Goal: Information Seeking & Learning: Learn about a topic

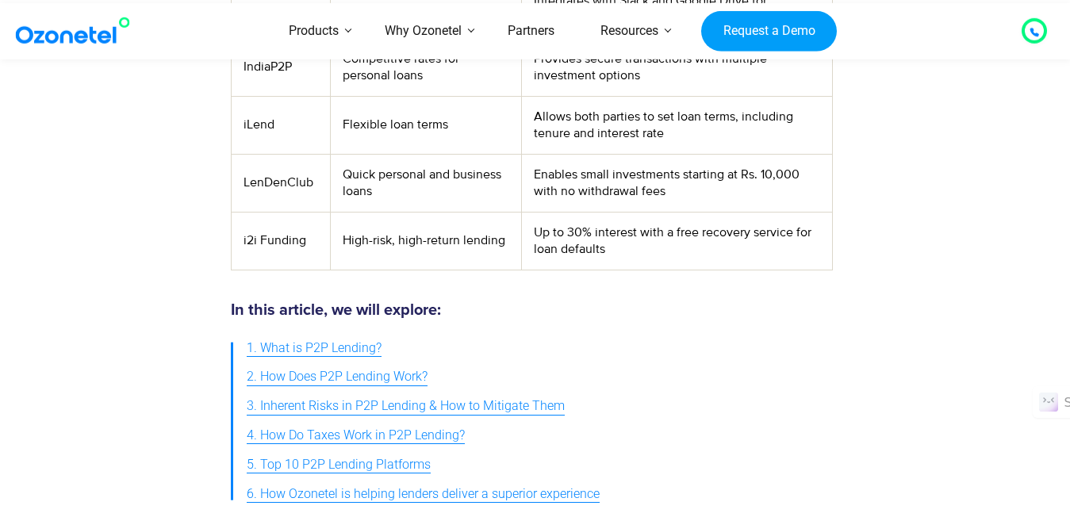
scroll to position [1015, 0]
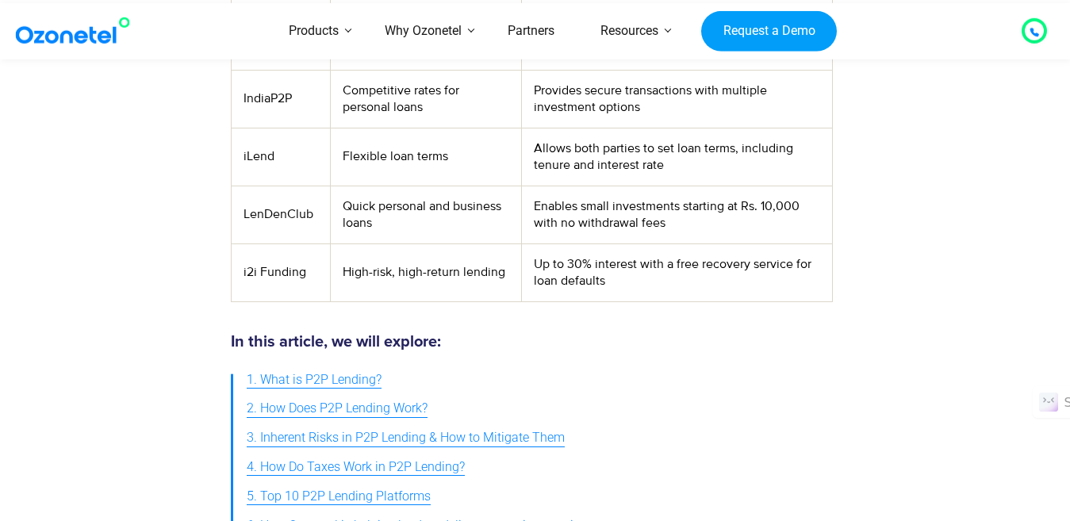
click at [570, 263] on td "Up to 30% interest with a free recovery service for loan defaults" at bounding box center [677, 272] width 310 height 58
click at [156, 392] on div at bounding box center [135, 437] width 175 height 223
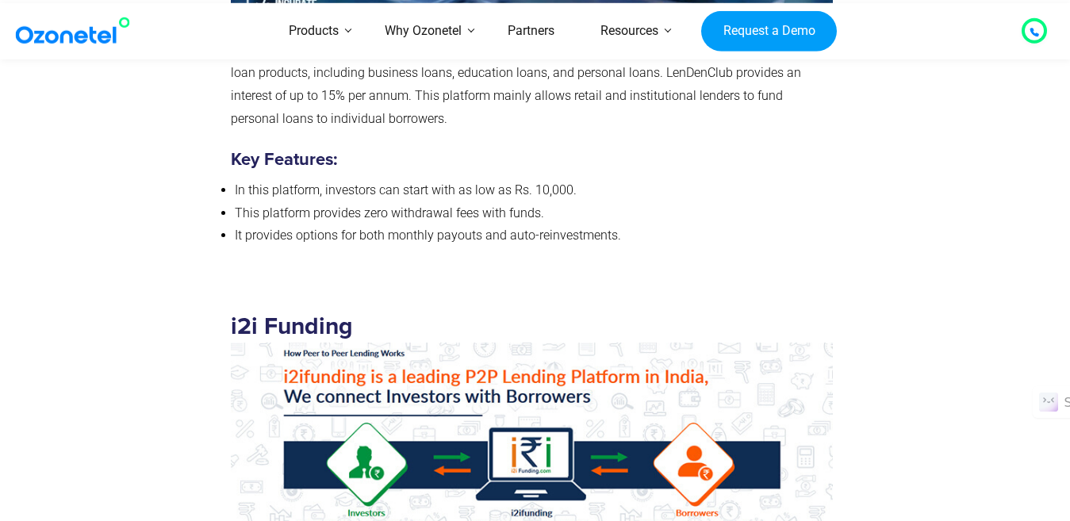
scroll to position [8579, 0]
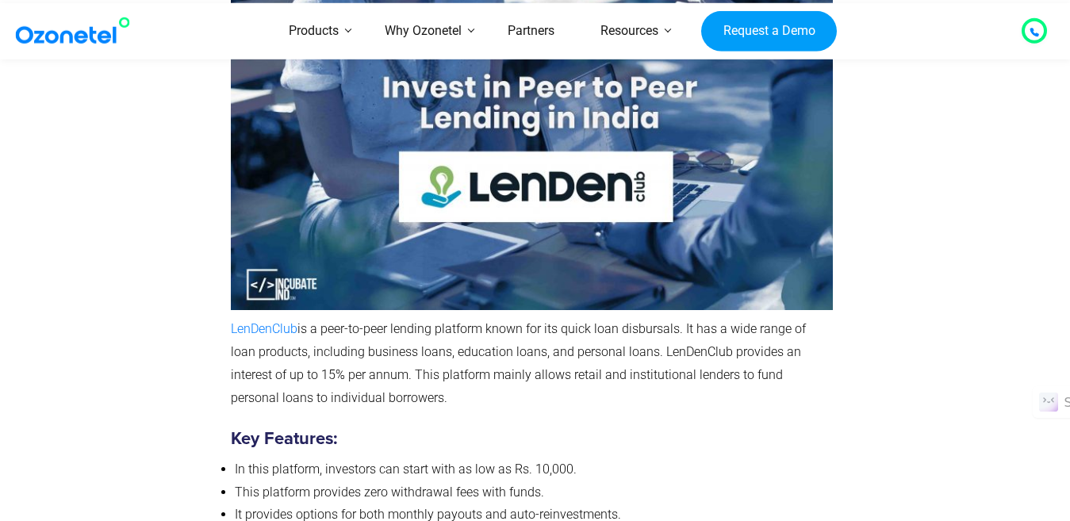
scroll to position [8262, 0]
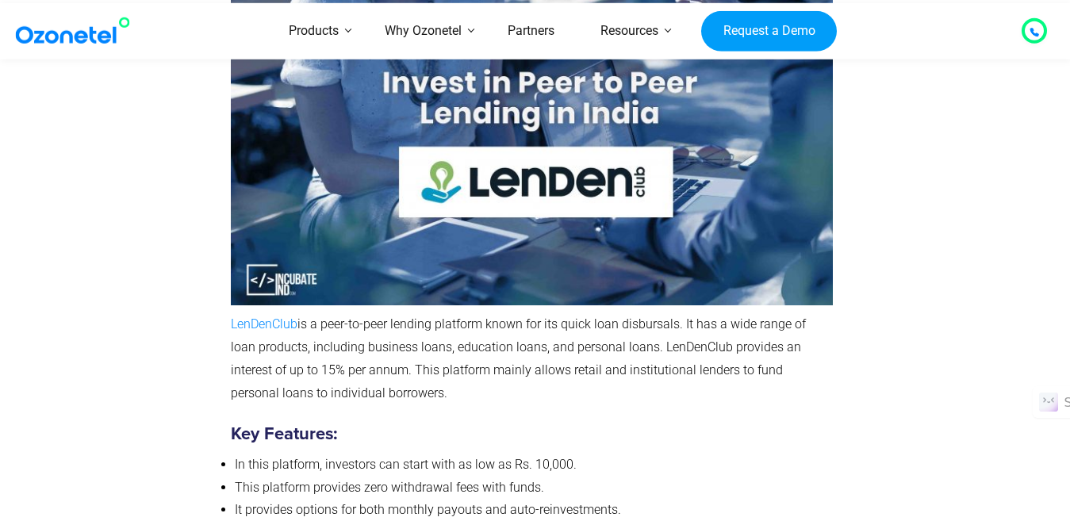
click at [263, 325] on span "LenDenClub" at bounding box center [264, 323] width 67 height 15
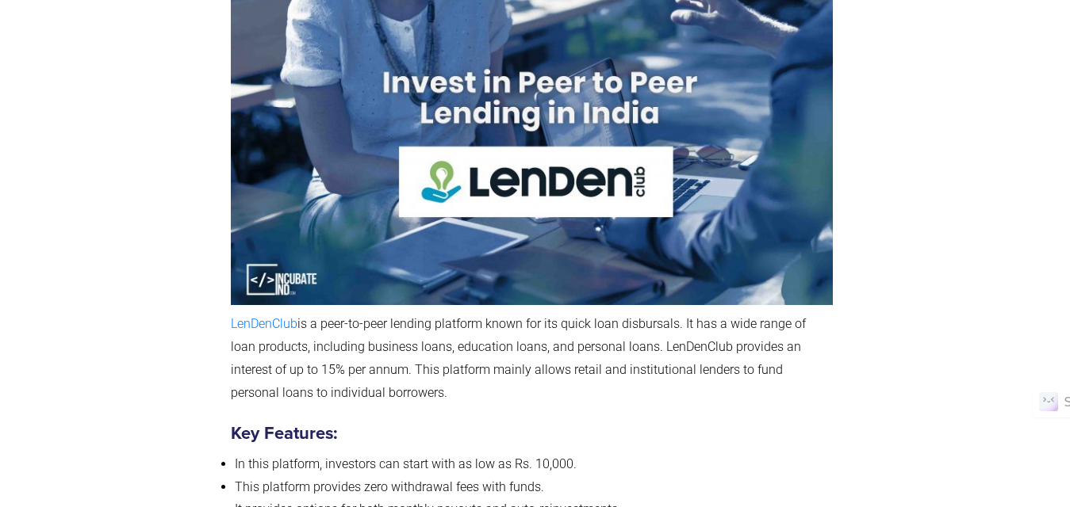
click at [313, 347] on span "is a peer-to-peer lending platform known for its quick loan disbursals. It has …" at bounding box center [518, 357] width 575 height 83
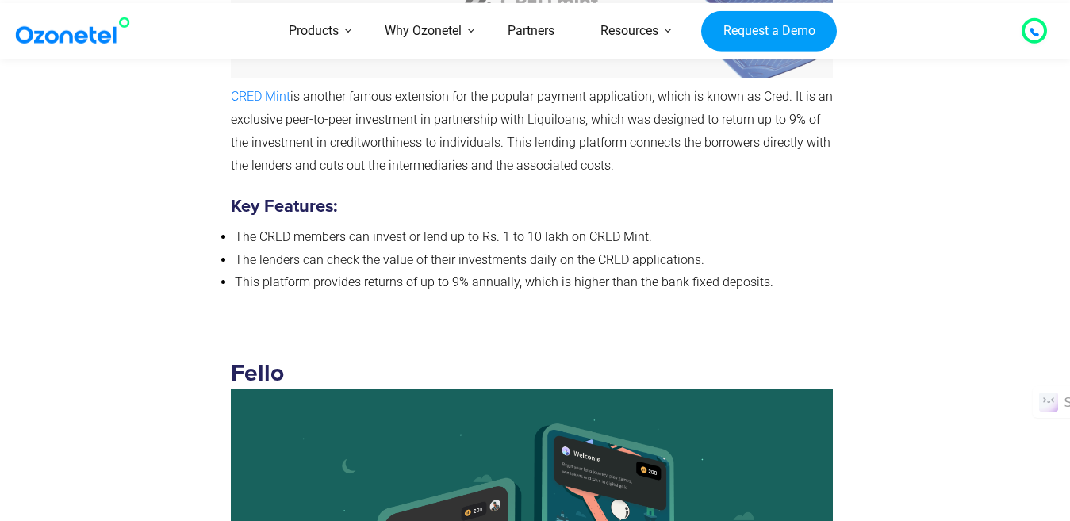
scroll to position [5065, 0]
